Goal: Transaction & Acquisition: Purchase product/service

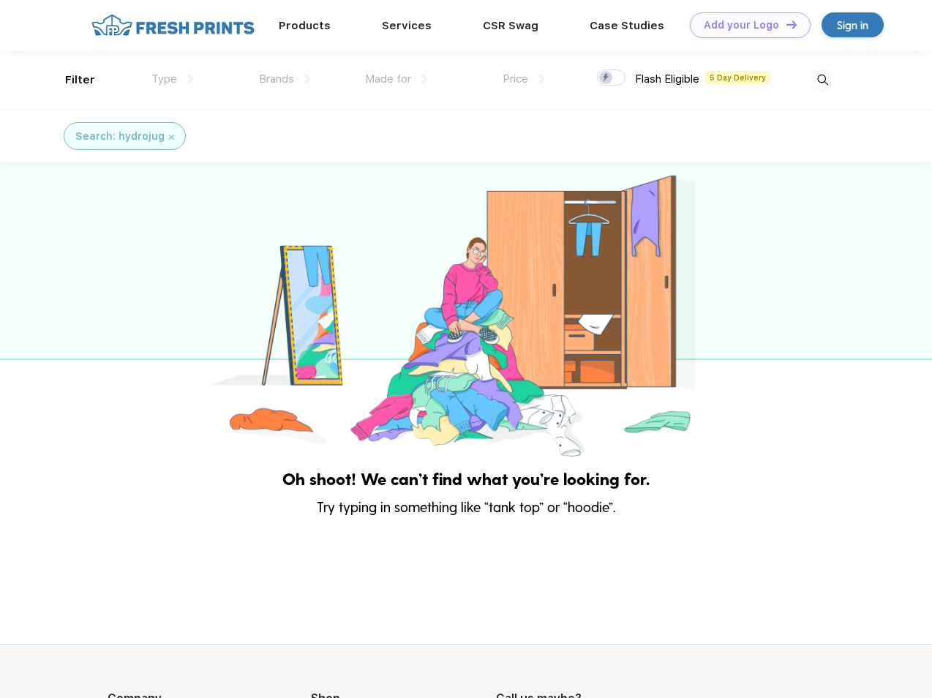
scroll to position [1, 0]
click at [745, 25] on link "Add your Logo Design Tool" at bounding box center [750, 25] width 121 height 26
click at [0, 0] on div "Design Tool" at bounding box center [0, 0] width 0 height 0
click at [785, 24] on link "Add your Logo Design Tool" at bounding box center [750, 25] width 121 height 26
click at [70, 80] on div "Filter" at bounding box center [80, 80] width 30 height 17
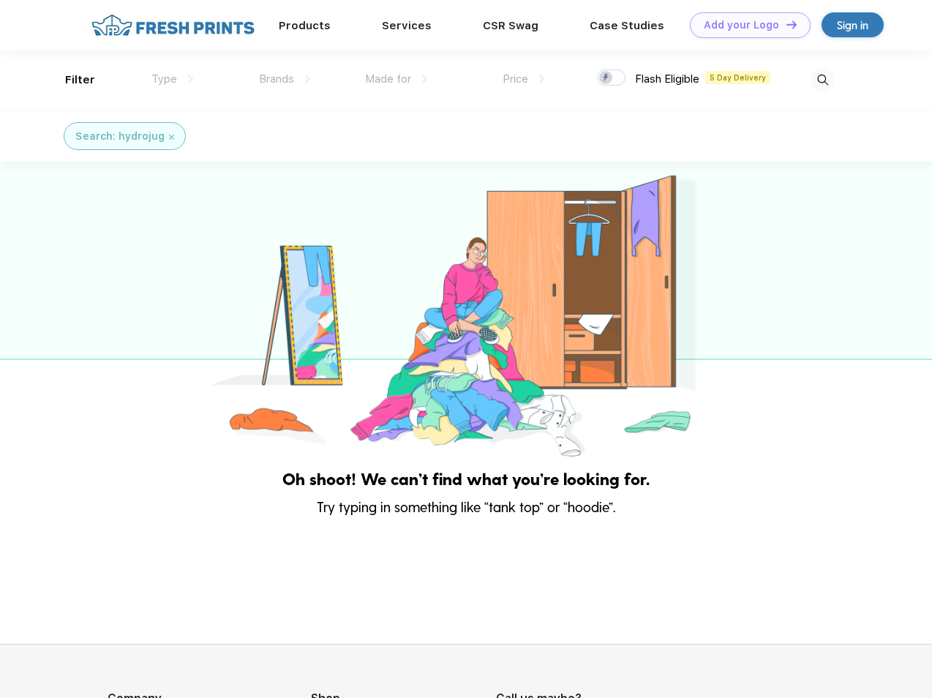
click at [173, 79] on span "Type" at bounding box center [164, 78] width 26 height 13
click at [285, 79] on span "Brands" at bounding box center [276, 78] width 35 height 13
click at [396, 79] on span "Made for" at bounding box center [388, 78] width 46 height 13
click at [524, 79] on span "Price" at bounding box center [516, 78] width 26 height 13
click at [612, 78] on div at bounding box center [611, 77] width 29 height 16
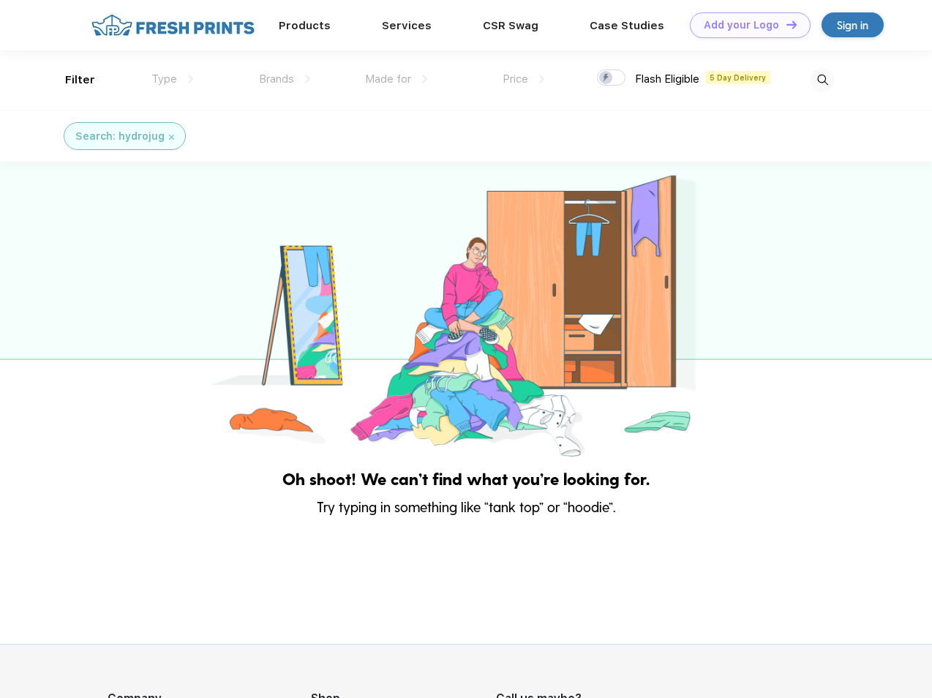
click at [606, 78] on input "checkbox" at bounding box center [602, 74] width 10 height 10
click at [822, 80] on img at bounding box center [823, 80] width 24 height 24
